Goal: Navigation & Orientation: Go to known website

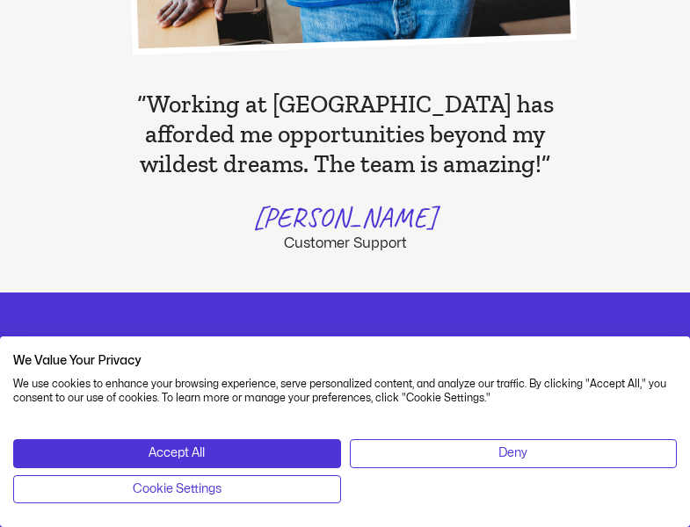
scroll to position [2830, 0]
